Goal: Find specific page/section: Find specific page/section

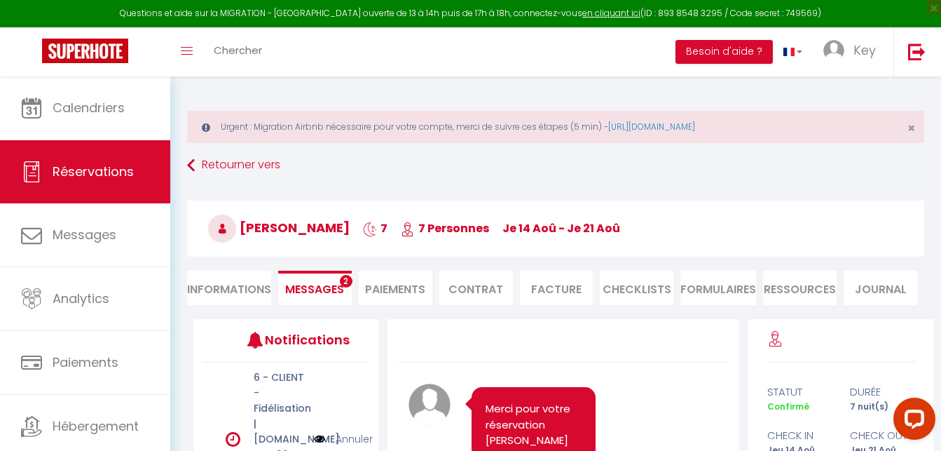
scroll to position [4507, 0]
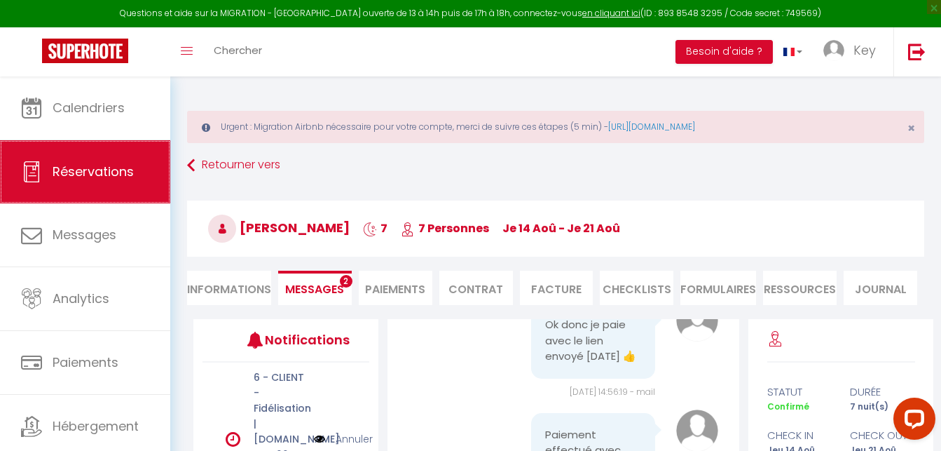
click at [123, 167] on span "Réservations" at bounding box center [93, 172] width 81 height 18
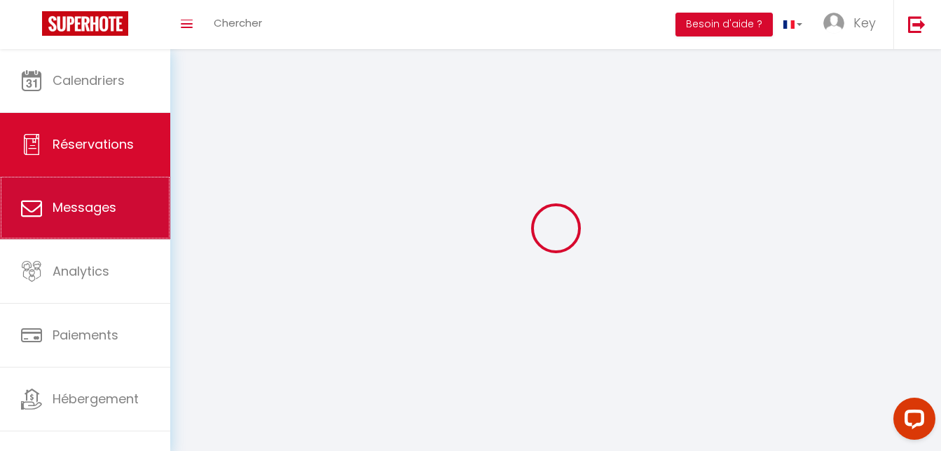
click at [93, 216] on span "Messages" at bounding box center [85, 207] width 64 height 18
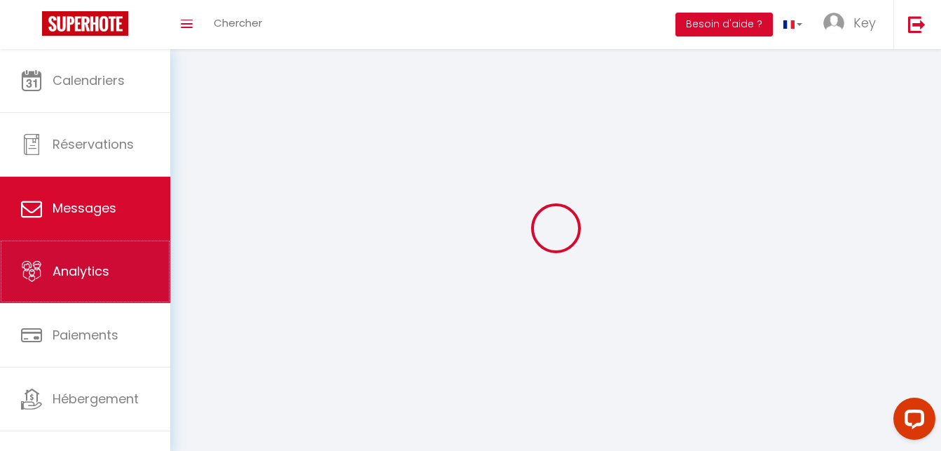
click at [84, 273] on span "Analytics" at bounding box center [81, 271] width 57 height 18
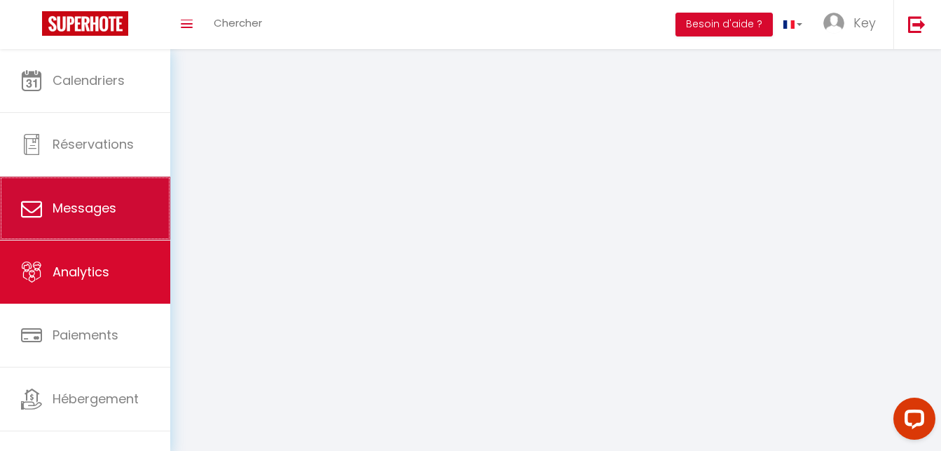
click at [90, 210] on span "Messages" at bounding box center [85, 208] width 64 height 18
select select "message"
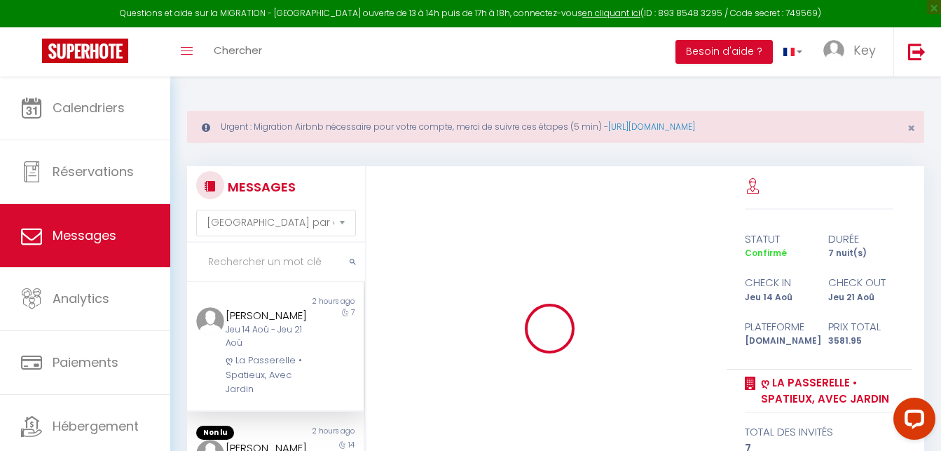
select select "2025"
select select "8"
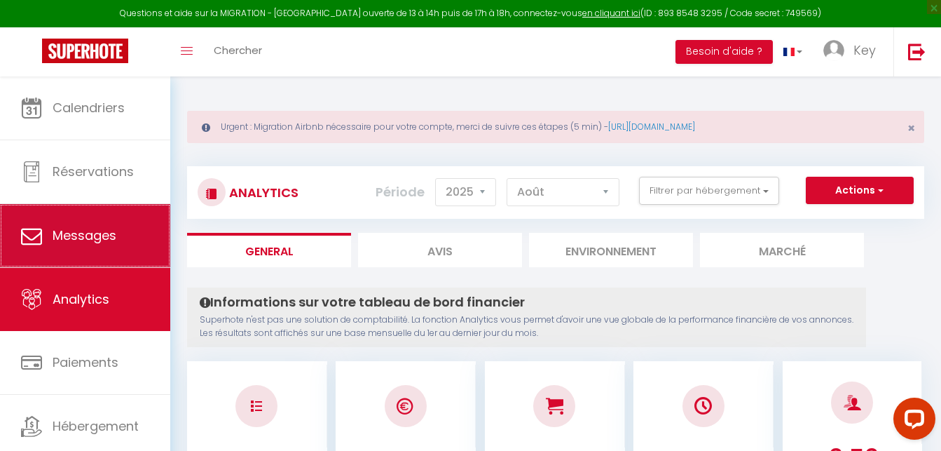
click at [120, 243] on link "Messages" at bounding box center [85, 235] width 170 height 63
select select "message"
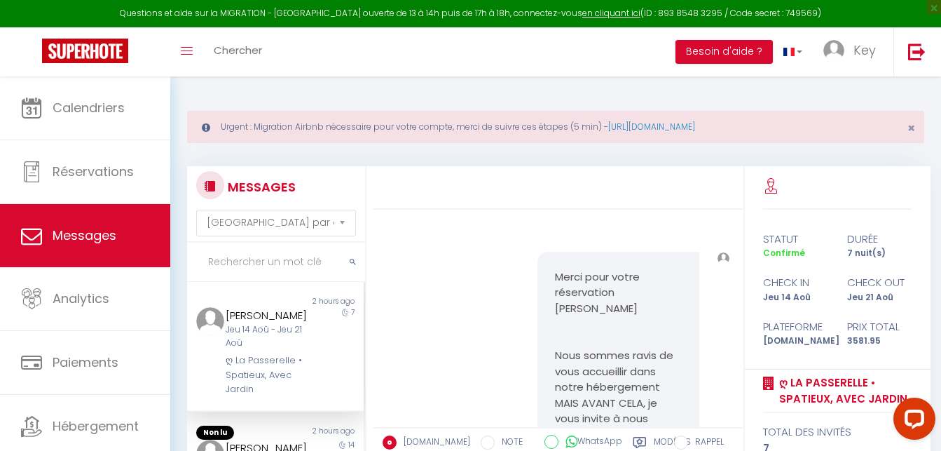
scroll to position [4408, 0]
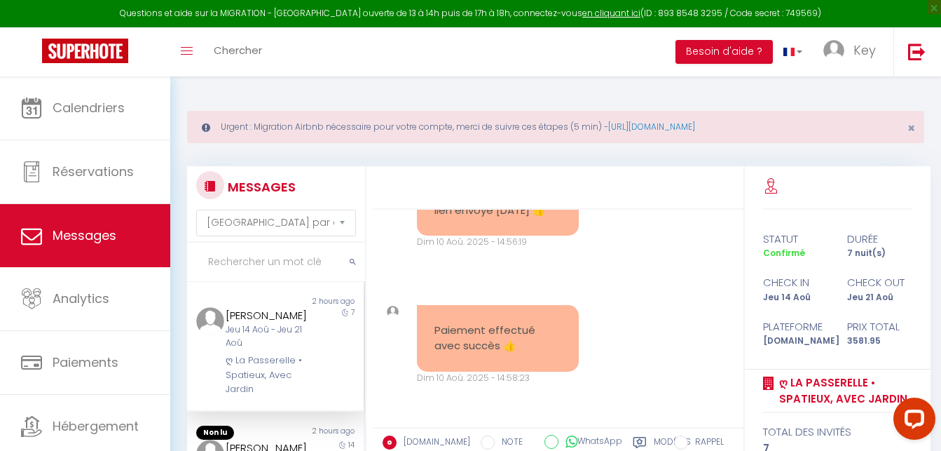
click at [203, 247] on input "text" at bounding box center [276, 262] width 178 height 39
paste input "constance"
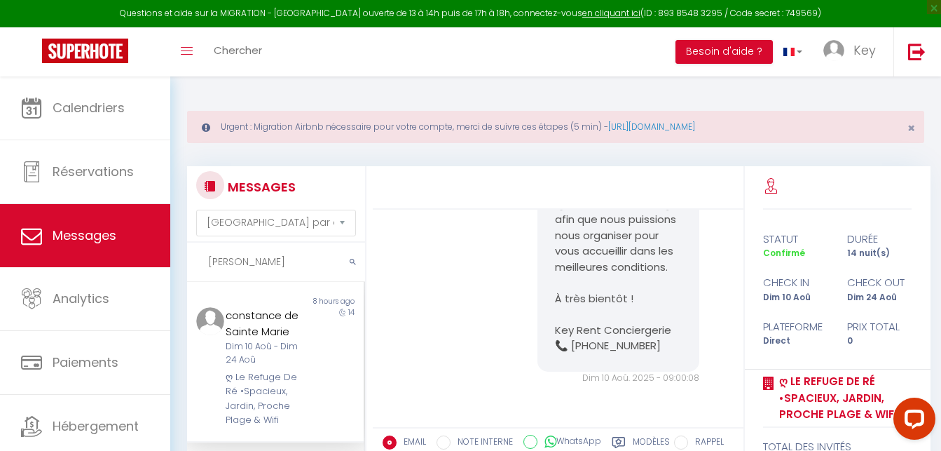
scroll to position [180, 0]
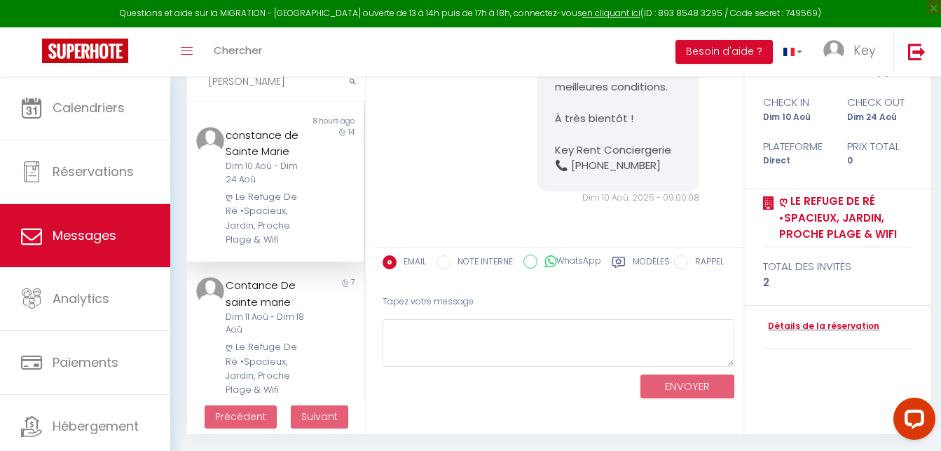
type input "constance"
click at [640, 258] on label "Modèles" at bounding box center [651, 264] width 37 height 18
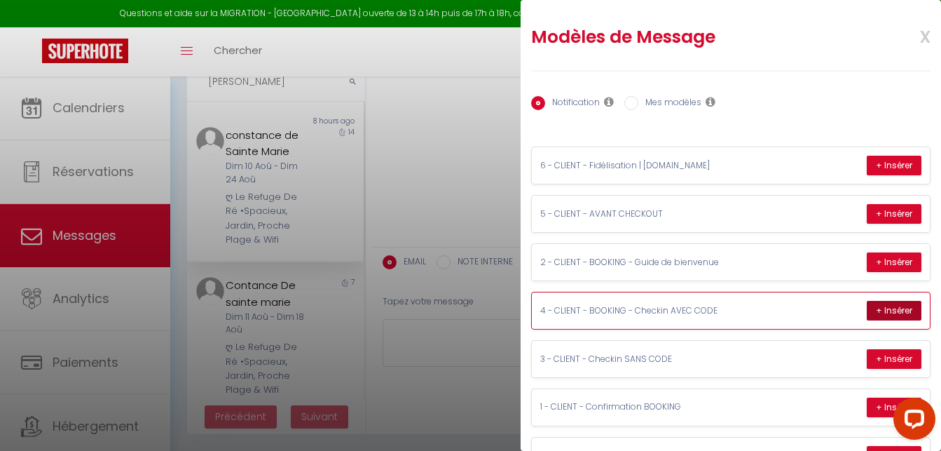
click at [867, 307] on button "+ Insérer" at bounding box center [894, 311] width 55 height 20
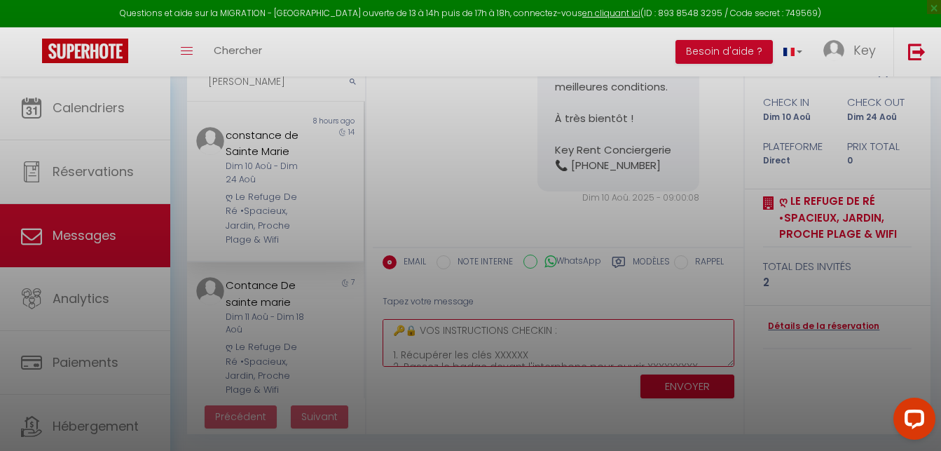
scroll to position [119, 0]
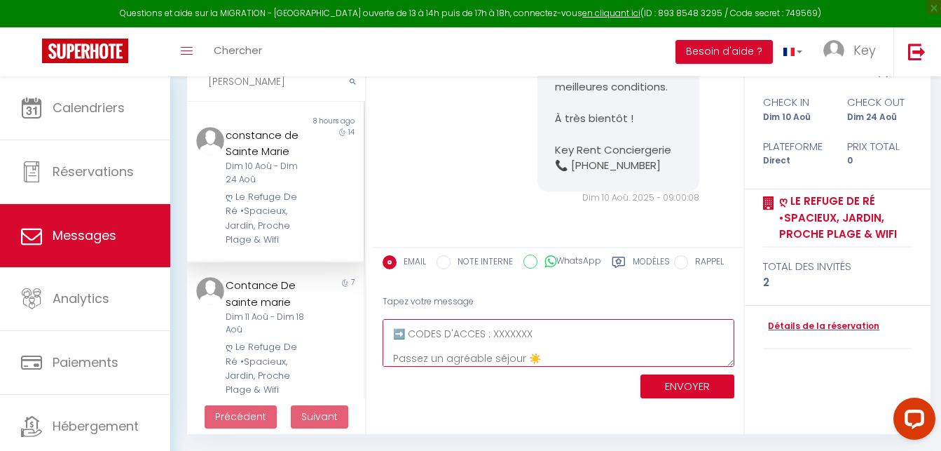
click at [573, 344] on textarea "🔑🔒 VOS INSTRUCTIONS CHECKIN : 1. Récupérer les clés XXXXXX 2. Passez le badge d…" at bounding box center [559, 343] width 352 height 48
type textarea "🔑🔒 VOS INSTRUCTIONS CHECKIN : 1. Récupérer les clés XXXXXX 2. Passez le badge d…"
click at [555, 348] on textarea "🔑🔒 VOS INSTRUCTIONS CHECKIN : 1. Récupérer les clés XXXXXX 2. Passez le badge d…" at bounding box center [559, 343] width 352 height 48
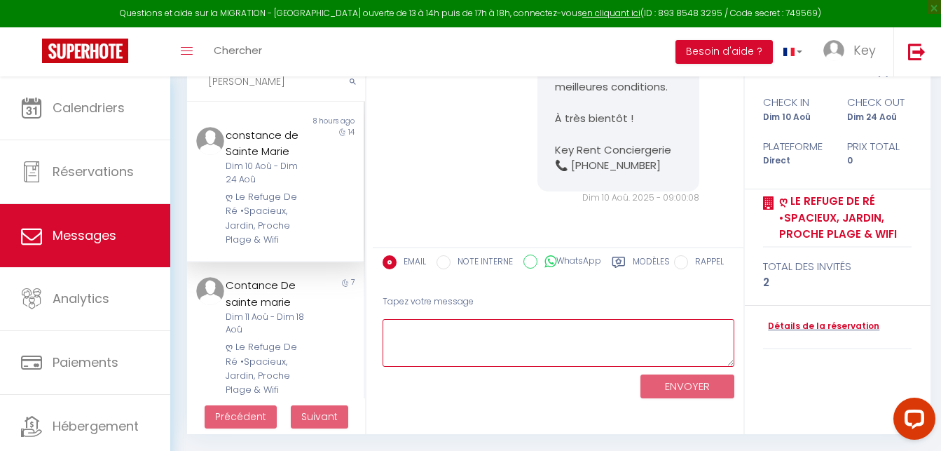
scroll to position [0, 0]
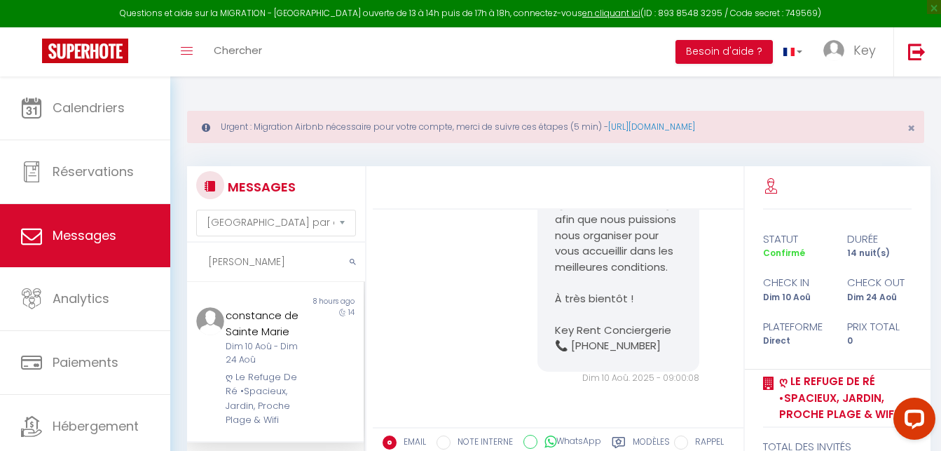
click at [288, 263] on input "constance" at bounding box center [276, 262] width 178 height 39
paste input "Maxence"
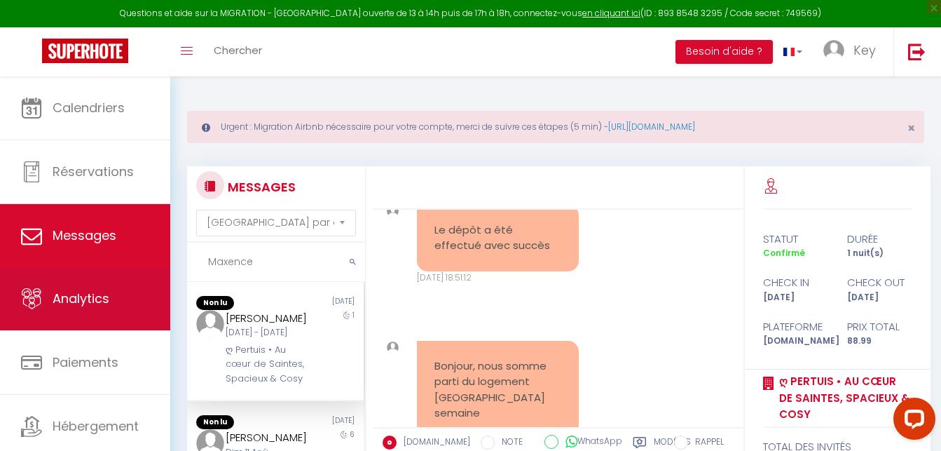
scroll to position [5276, 0]
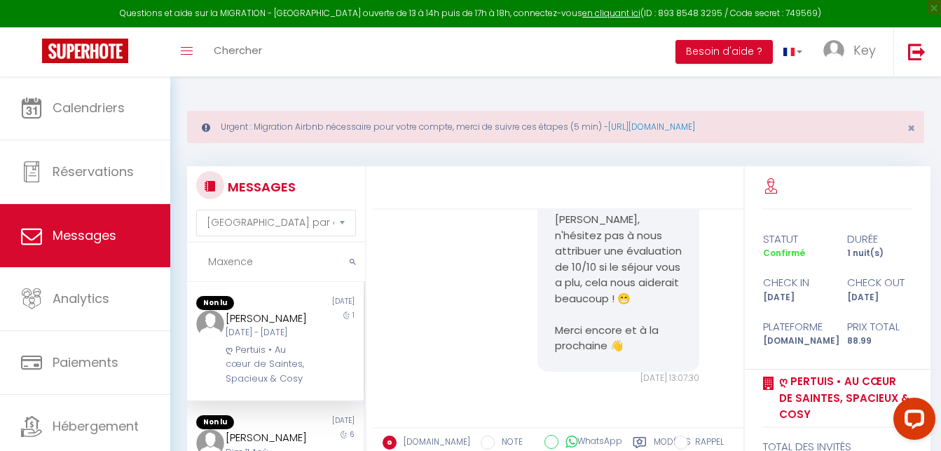
click at [470, 256] on div "Hello Maxence, j’espère que vous allez bien et que le retour se passe bien ! Si…" at bounding box center [558, 108] width 361 height 609
click at [237, 271] on input "Maxence" at bounding box center [276, 262] width 178 height 39
click at [278, 321] on div "Maxence Avinio" at bounding box center [268, 318] width 85 height 17
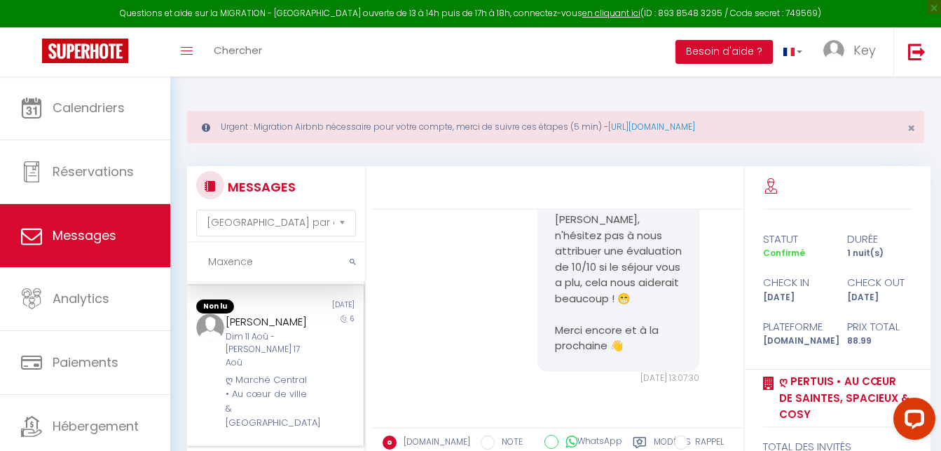
scroll to position [151, 0]
click at [238, 373] on div "ღ Marché Central • Au cœur de ville & Spacieux" at bounding box center [268, 401] width 85 height 57
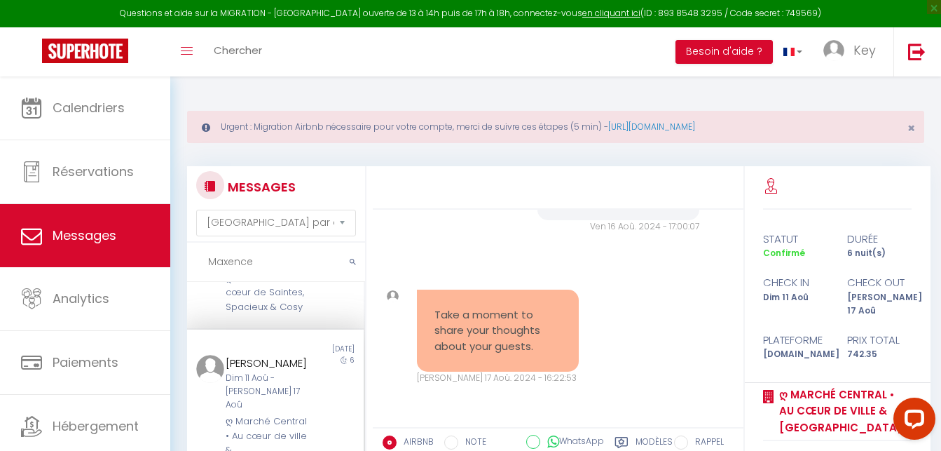
scroll to position [143, 0]
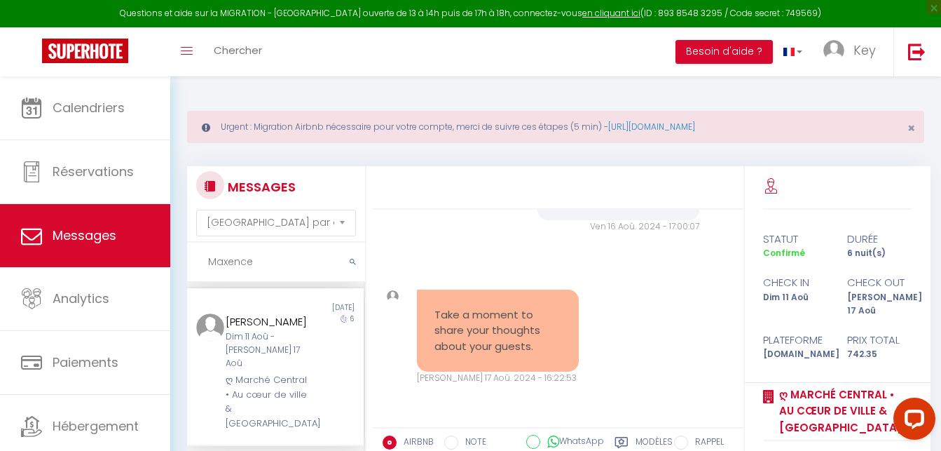
click at [232, 261] on input "Maxence" at bounding box center [276, 262] width 178 height 39
paste input "https://greeter.wixsite.com/37alphonsefiquet"
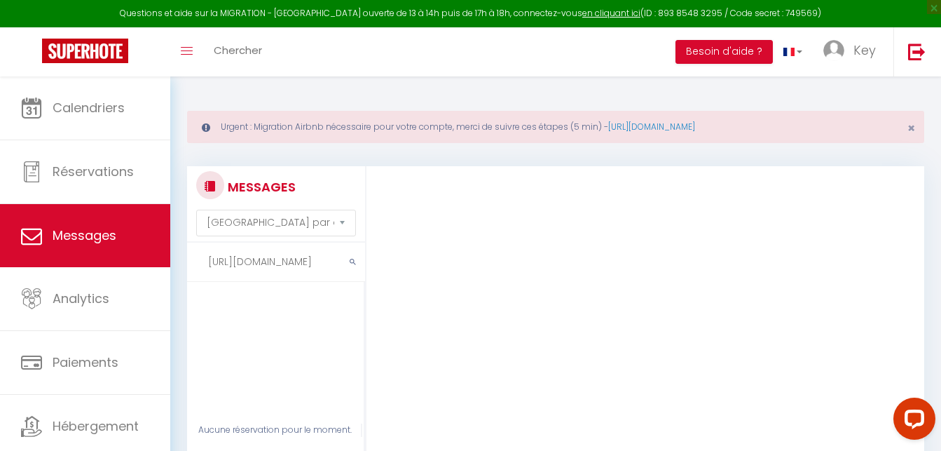
type input "https://greeter.wixsite.com/37alphonsefiquet"
click at [304, 268] on input "https://greeter.wixsite.com/37alphonsefiquet" at bounding box center [276, 262] width 178 height 39
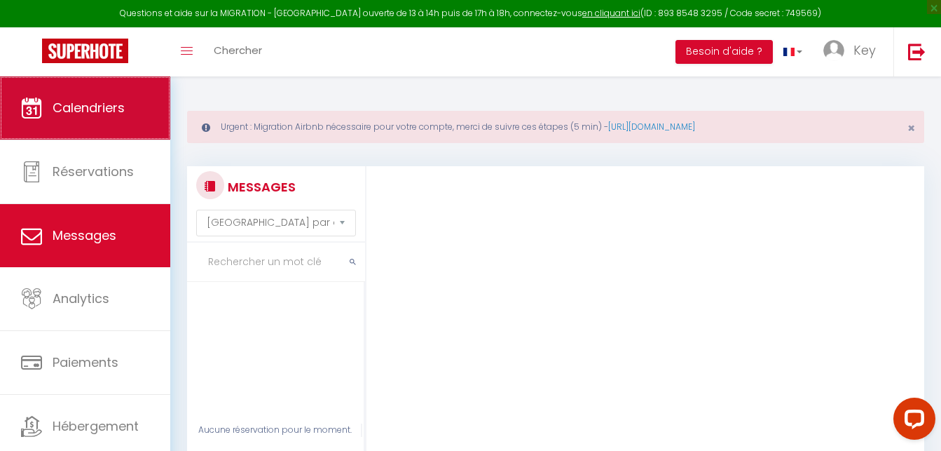
click at [123, 110] on span "Calendriers" at bounding box center [89, 108] width 72 height 18
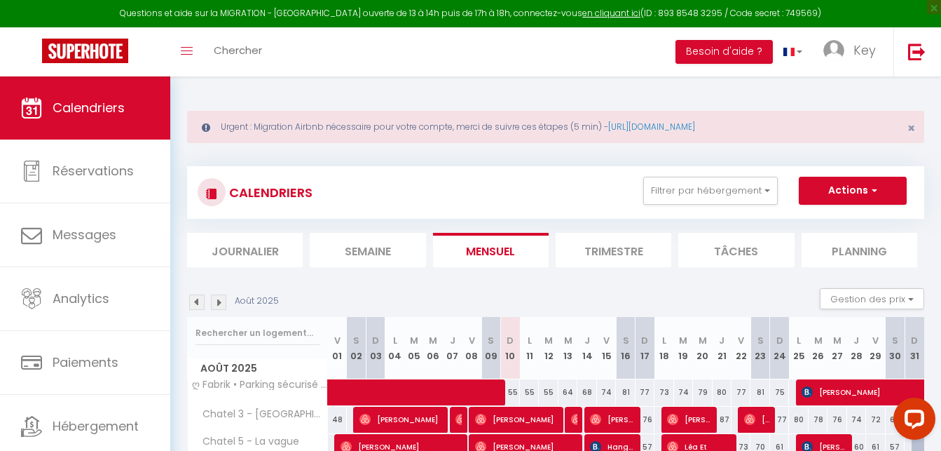
click at [707, 171] on div "CALENDRIERS Filtrer par hébergement Douai ღ Fabrik • Parking sécurisé & Wifi fi…" at bounding box center [555, 192] width 737 height 53
click at [698, 188] on button "Filtrer par hébergement" at bounding box center [711, 191] width 135 height 28
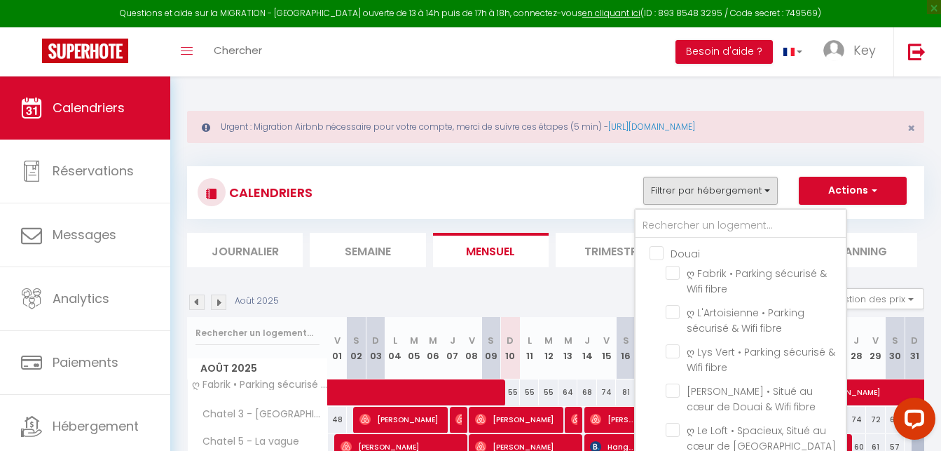
click at [674, 209] on div "Douai ღ Fabrik • Parking sécurisé & Wifi fibre ღ L'Artoisienne • Parking sécuri…" at bounding box center [740, 349] width 213 height 282
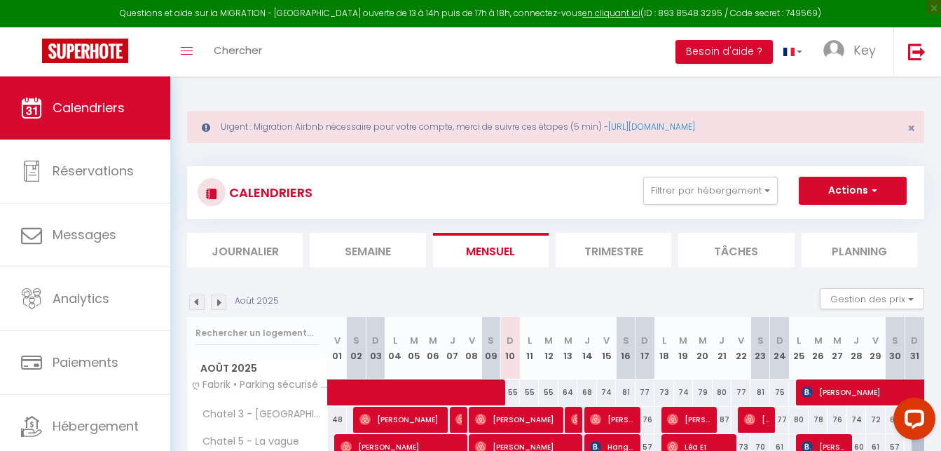
click at [673, 215] on div "CALENDRIERS Filtrer par hébergement Douai ღ Fabrik • Parking sécurisé & Wifi fi…" at bounding box center [555, 192] width 737 height 53
click at [693, 196] on button "Filtrer par hébergement" at bounding box center [711, 191] width 135 height 28
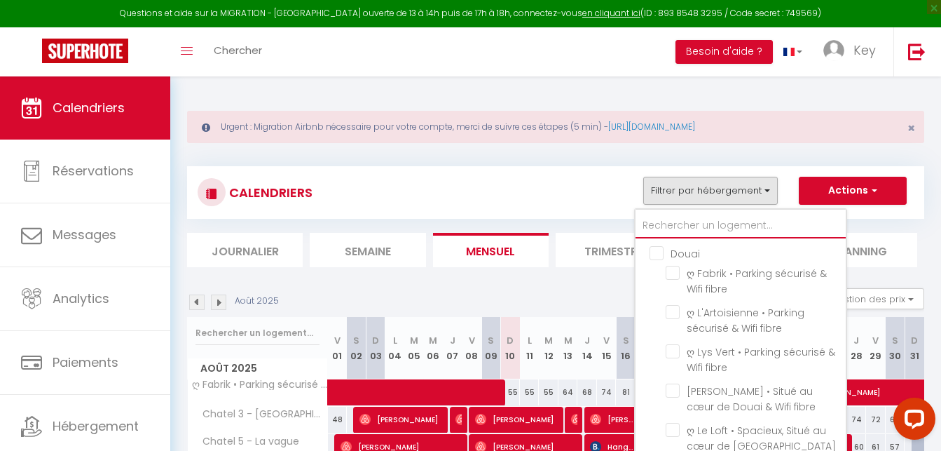
click at [697, 222] on input "text" at bounding box center [741, 225] width 210 height 25
type input "ma"
checkbox input "false"
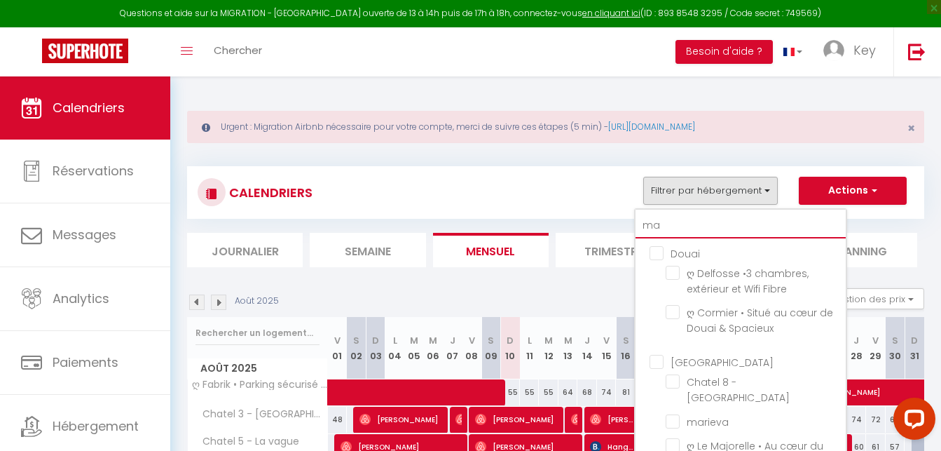
type input "mar"
checkbox input "false"
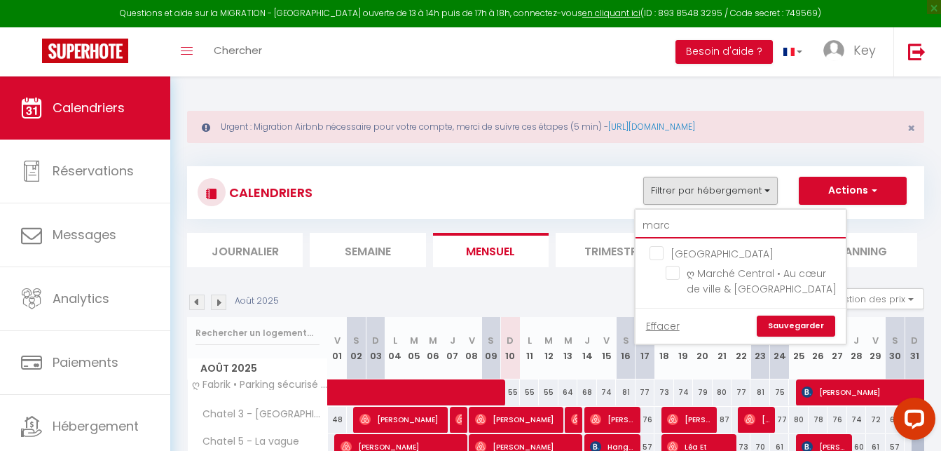
type input "march"
checkbox input "false"
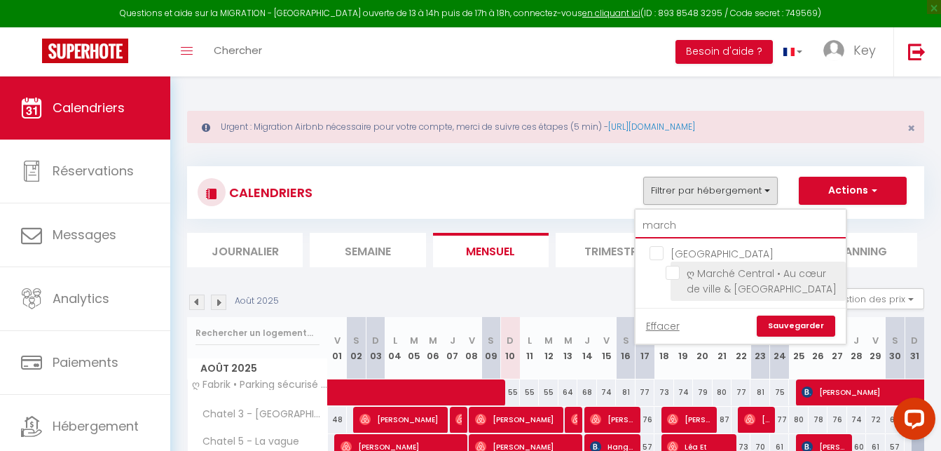
type input "march"
click at [668, 273] on input "ღ Marché Central • Au cœur de ville & Spacieux" at bounding box center [753, 273] width 175 height 14
checkbox input "true"
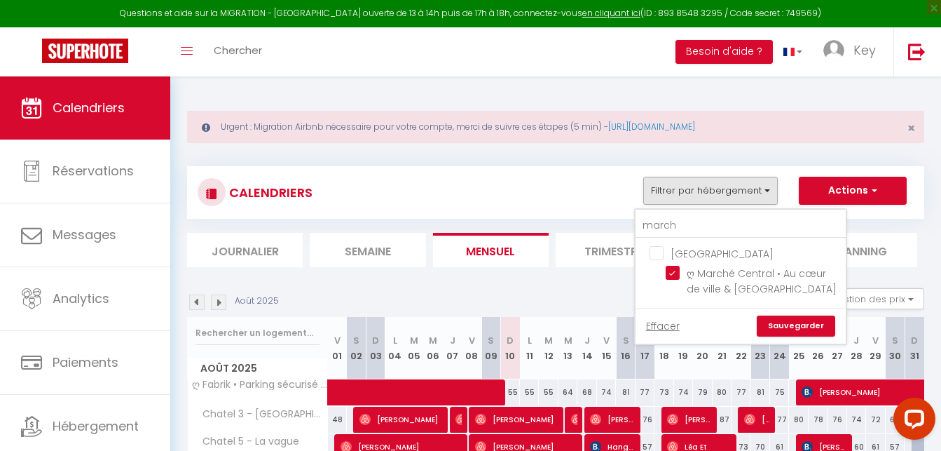
click at [788, 313] on div "Effacer Sauvegarder" at bounding box center [741, 326] width 210 height 36
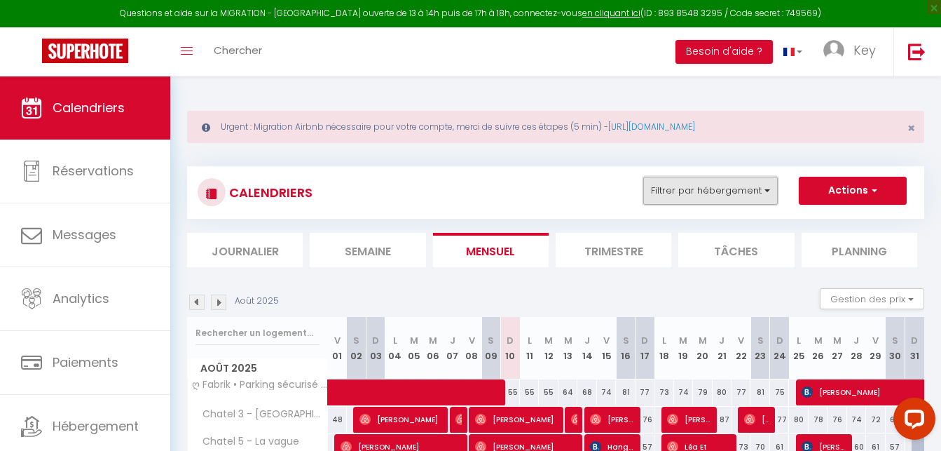
click at [695, 196] on button "Filtrer par hébergement" at bounding box center [711, 191] width 135 height 28
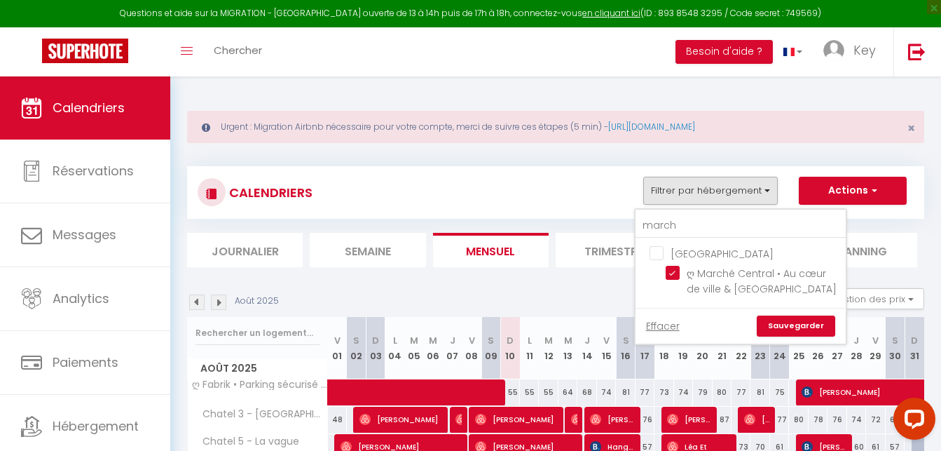
click at [787, 324] on link "Sauvegarder" at bounding box center [796, 325] width 79 height 21
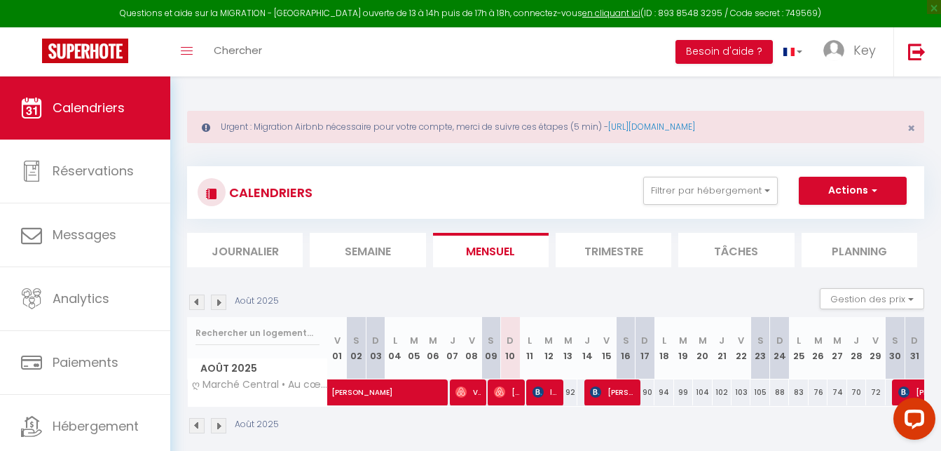
click at [653, 207] on div "CALENDRIERS Filtrer par hébergement march La Rochelle ღ Marché Central • Au cœu…" at bounding box center [556, 193] width 716 height 32
click at [676, 184] on button "Filtrer par hébergement" at bounding box center [711, 191] width 135 height 28
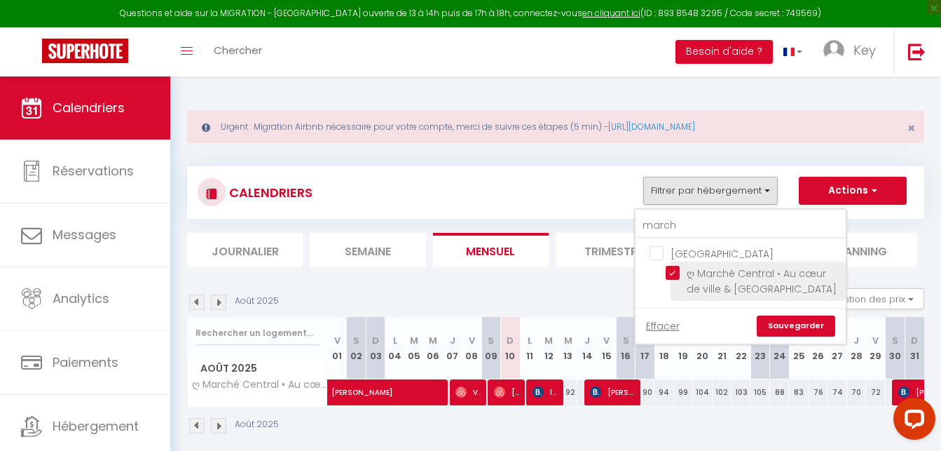
click at [673, 271] on input "ღ Marché Central • Au cœur de ville & Spacieux" at bounding box center [753, 273] width 175 height 14
checkbox input "false"
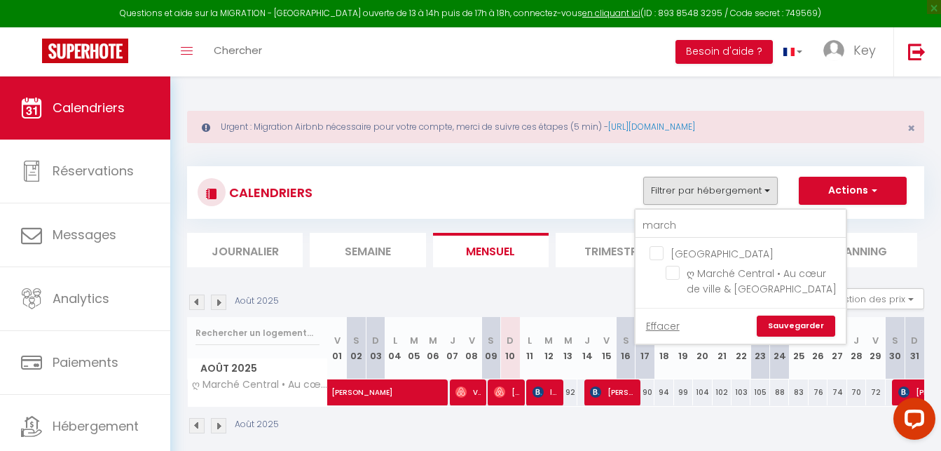
click at [798, 325] on link "Sauvegarder" at bounding box center [796, 325] width 79 height 21
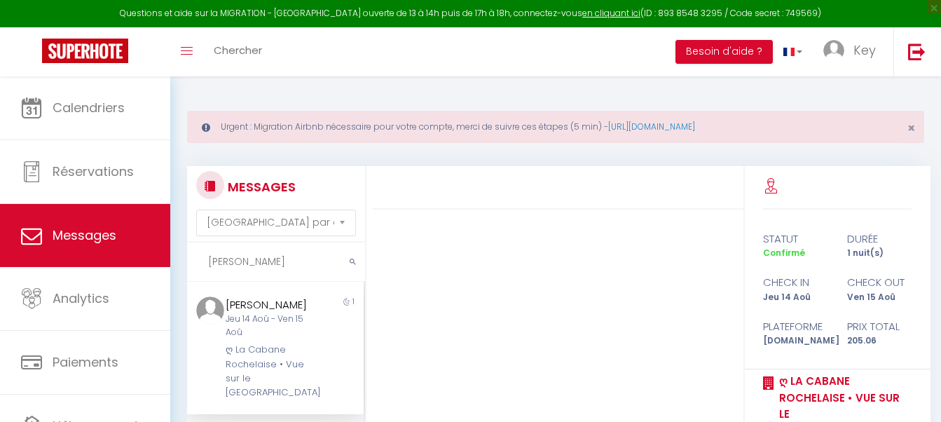
select select "message"
click at [248, 252] on input "degrelle" at bounding box center [276, 262] width 179 height 39
click at [248, 258] on input "degrelle" at bounding box center [276, 262] width 179 height 39
paste input "CLÉMENT"
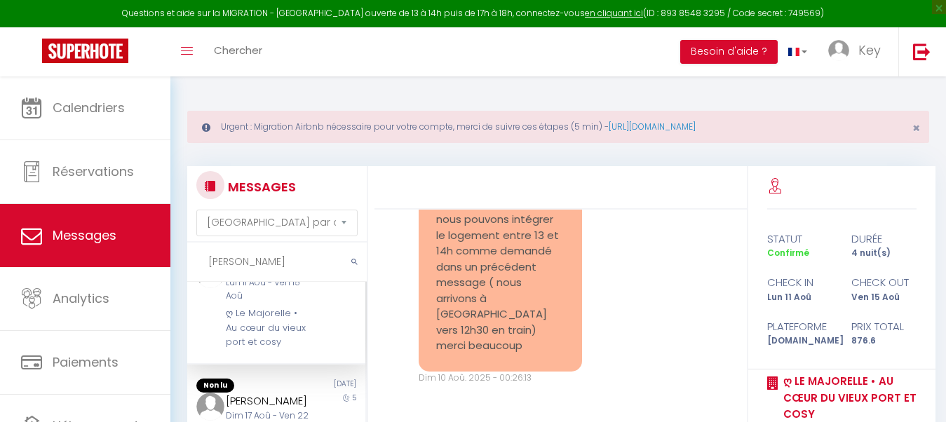
scroll to position [72, 0]
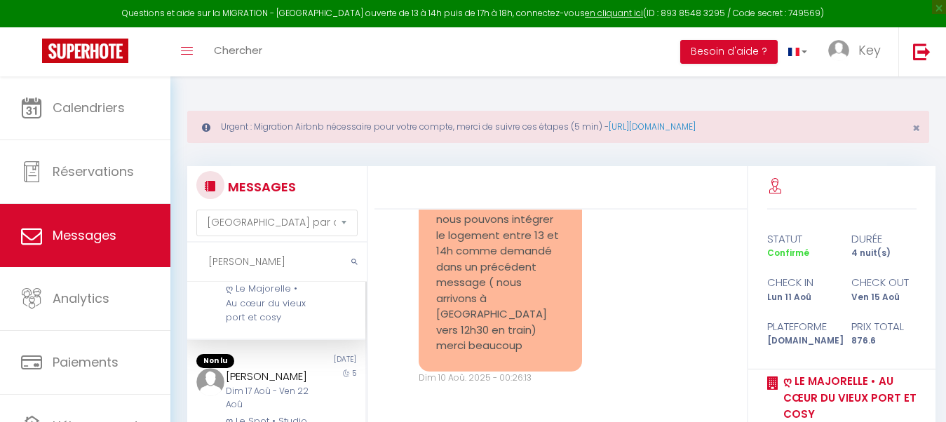
type input "CLÉMENT"
click at [297, 304] on div "ღ Le Majorelle • Au cœur du vieux port et cosy" at bounding box center [269, 303] width 86 height 43
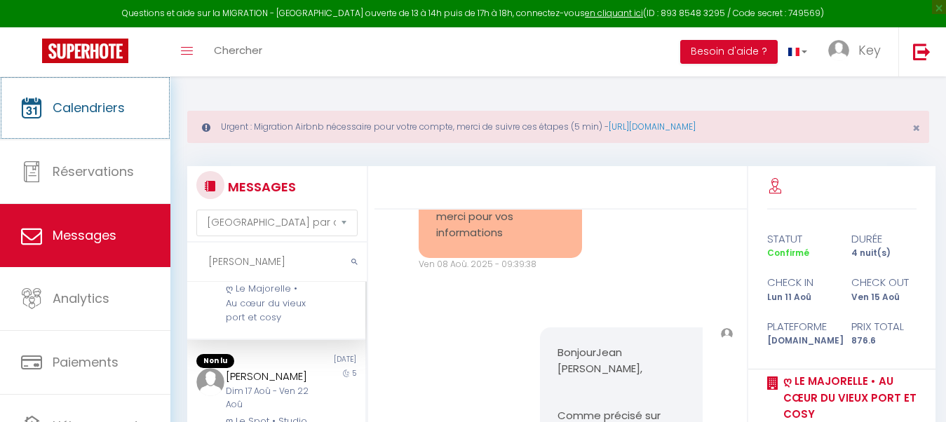
scroll to position [200, 0]
click at [95, 234] on span "Messages" at bounding box center [85, 235] width 64 height 18
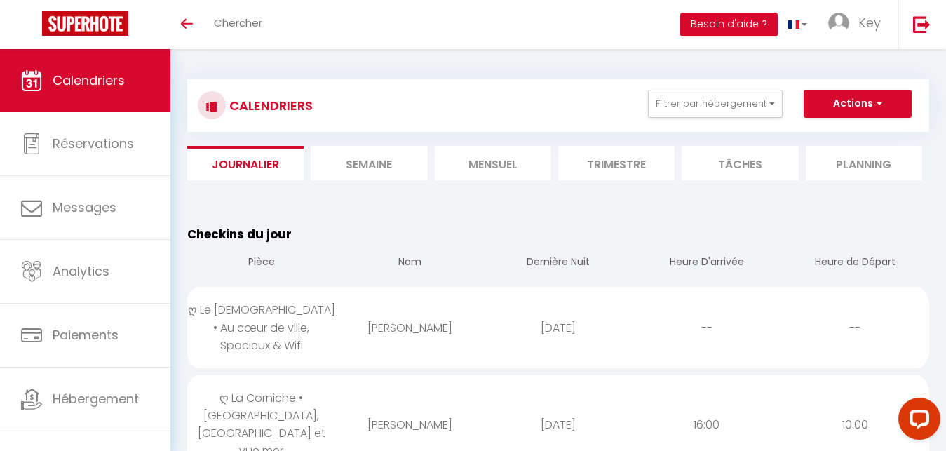
click at [481, 160] on li "Mensuel" at bounding box center [493, 163] width 116 height 34
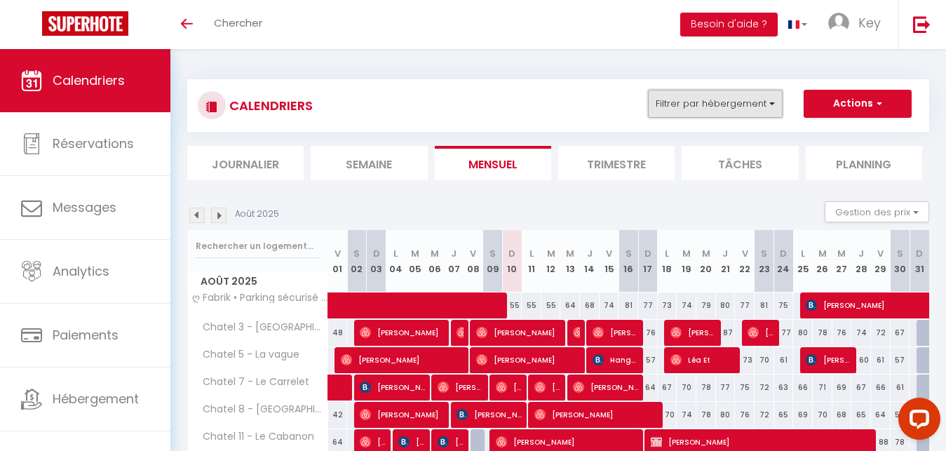
click at [722, 109] on button "Filtrer par hébergement" at bounding box center [715, 104] width 135 height 28
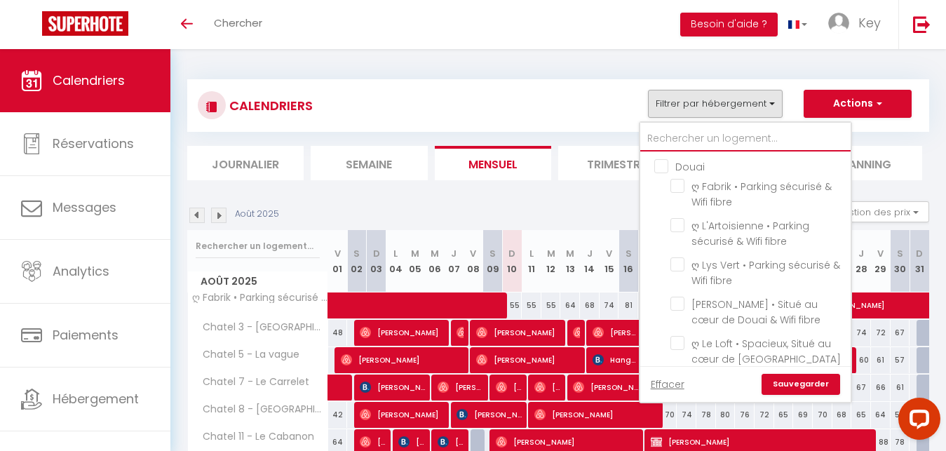
click at [690, 135] on input "text" at bounding box center [745, 138] width 210 height 25
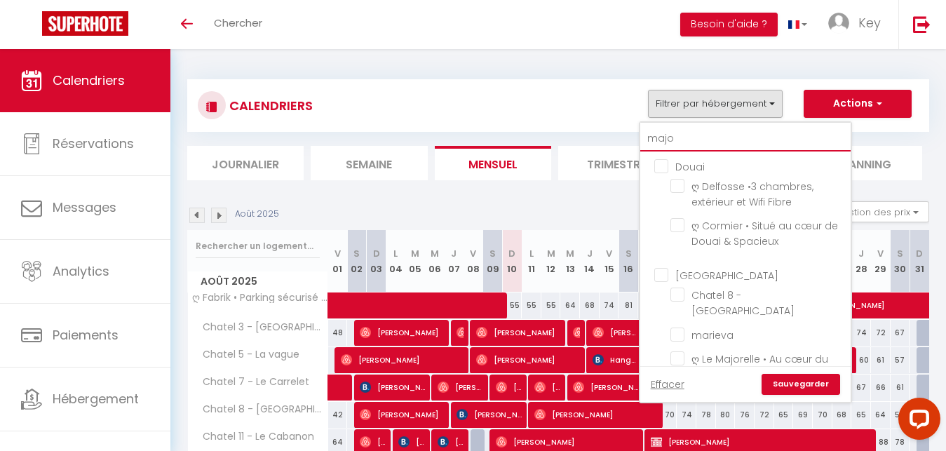
type input "major"
checkbox input "false"
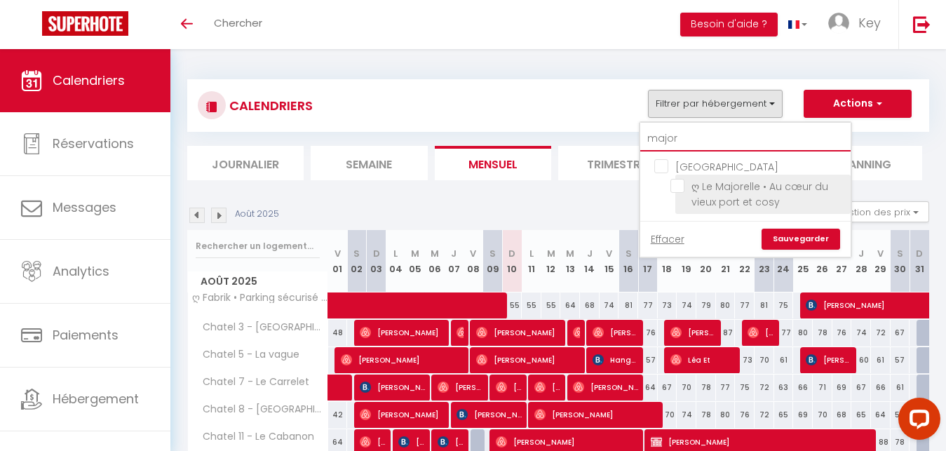
type input "major"
click at [681, 182] on input "ღ Le Majorelle • Au cœur du vieux port et cosy" at bounding box center [757, 186] width 175 height 14
checkbox input "true"
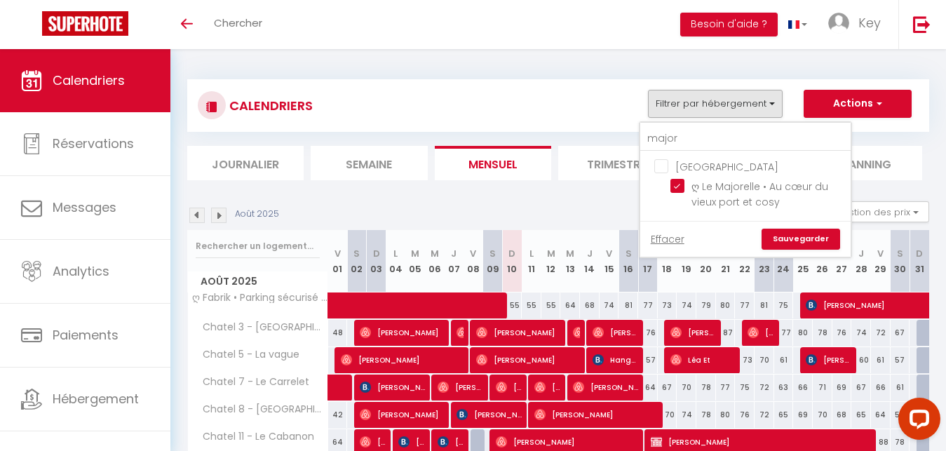
click at [783, 231] on link "Sauvegarder" at bounding box center [800, 239] width 79 height 21
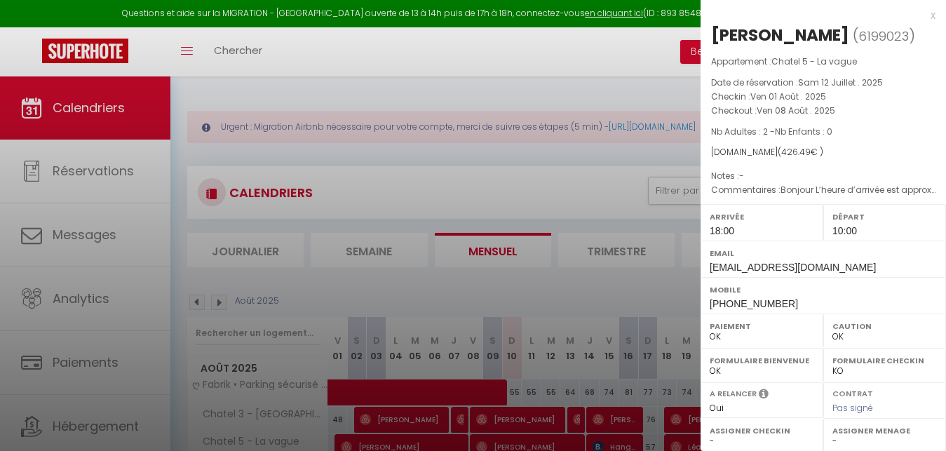
select select "0"
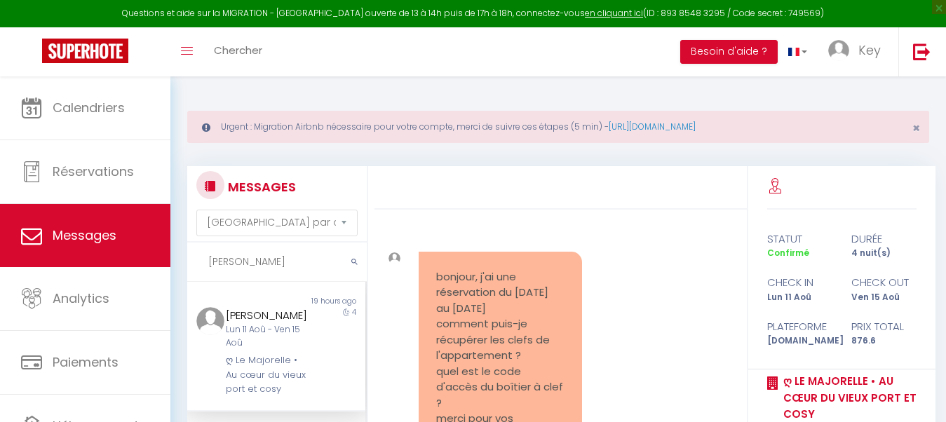
select select "message"
